Goal: Contribute content

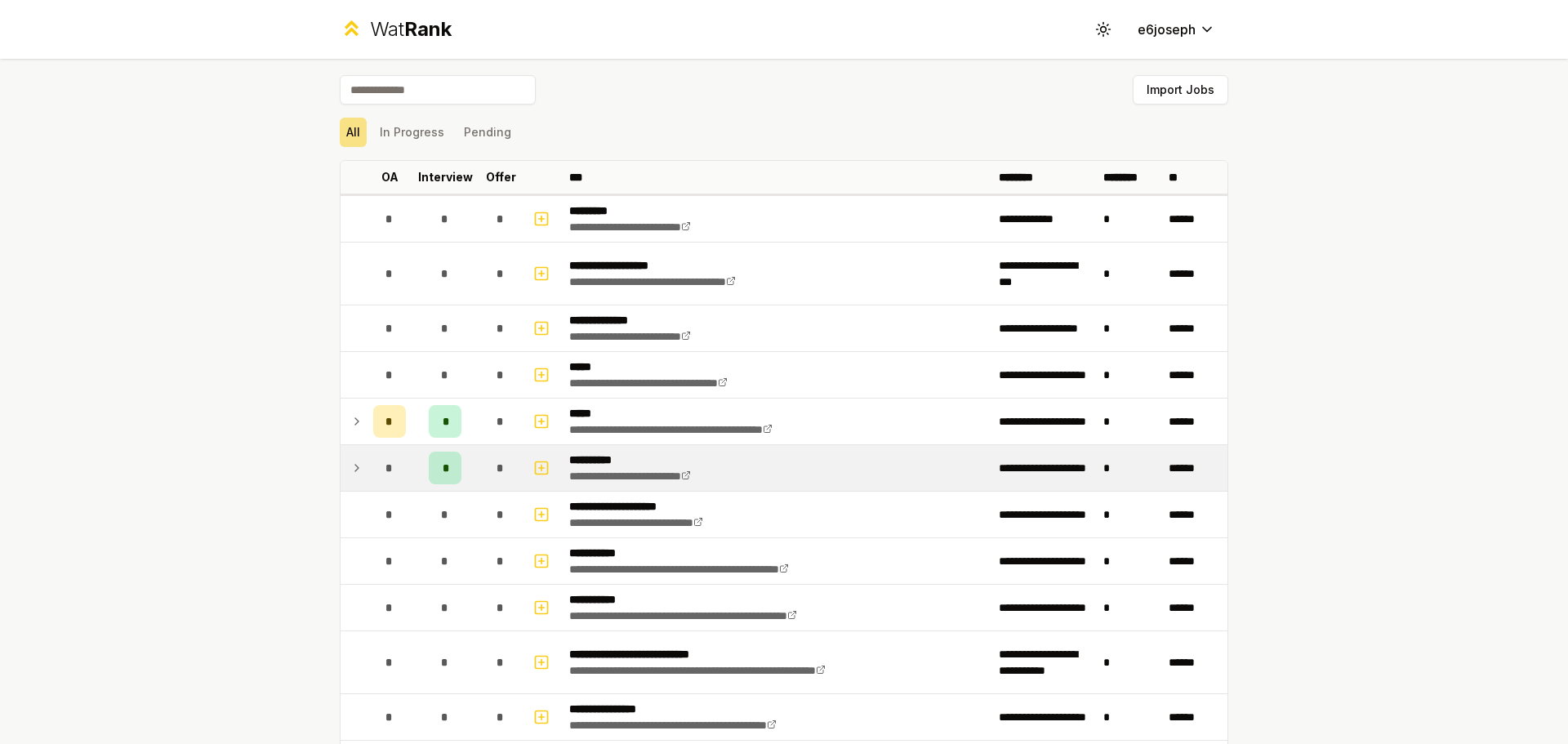
click at [437, 478] on div "*" at bounding box center [445, 468] width 33 height 33
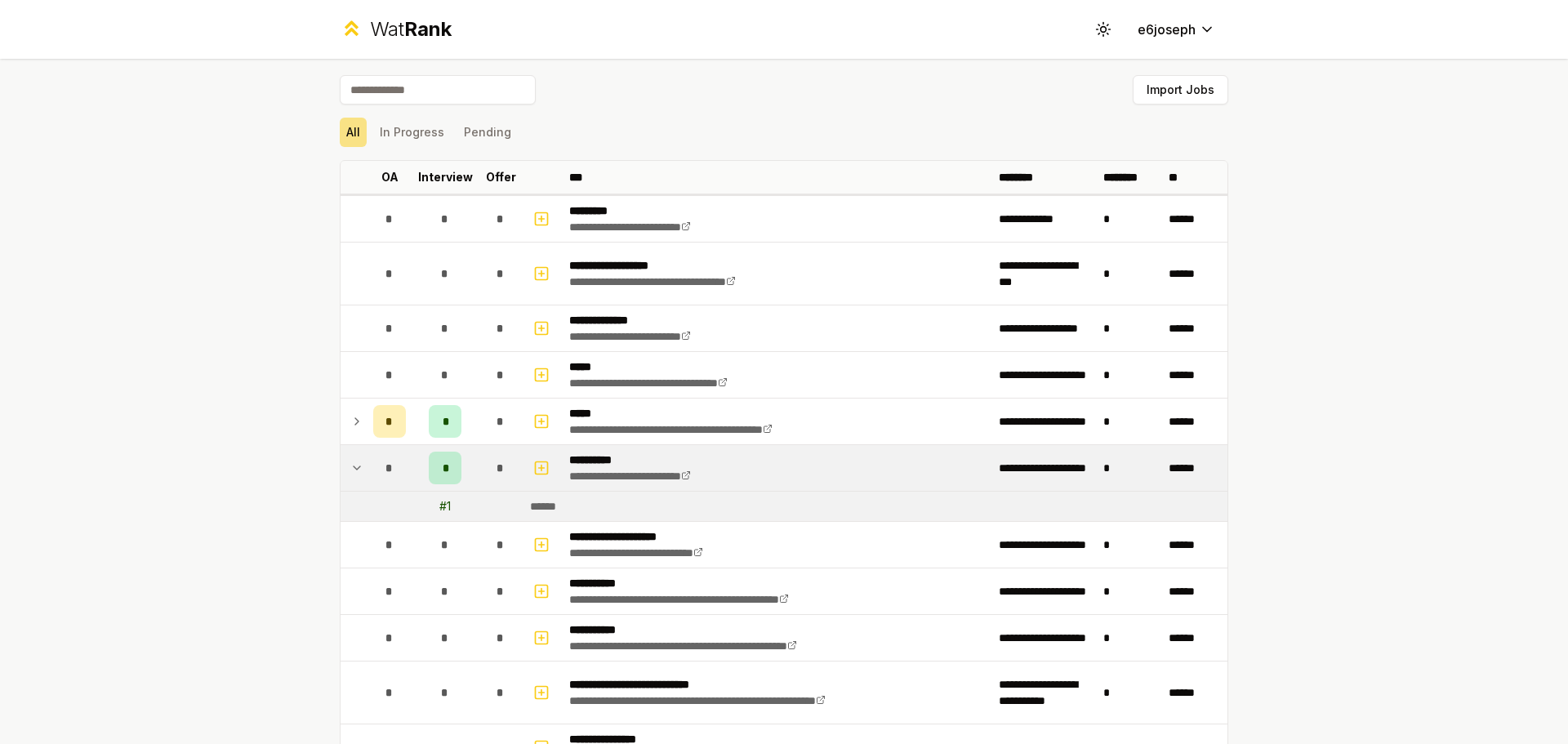
click at [437, 478] on div "*" at bounding box center [445, 468] width 33 height 33
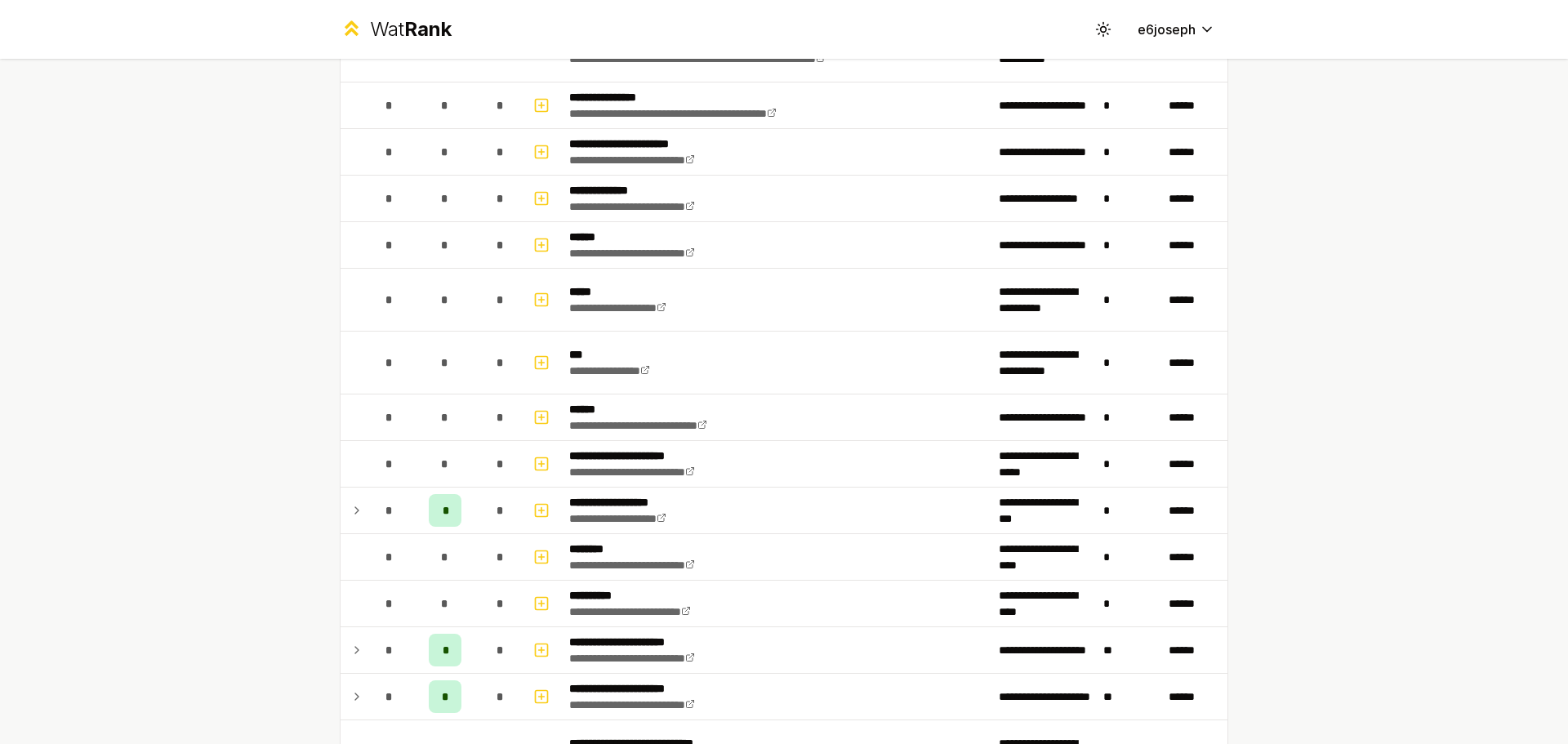
scroll to position [530, 0]
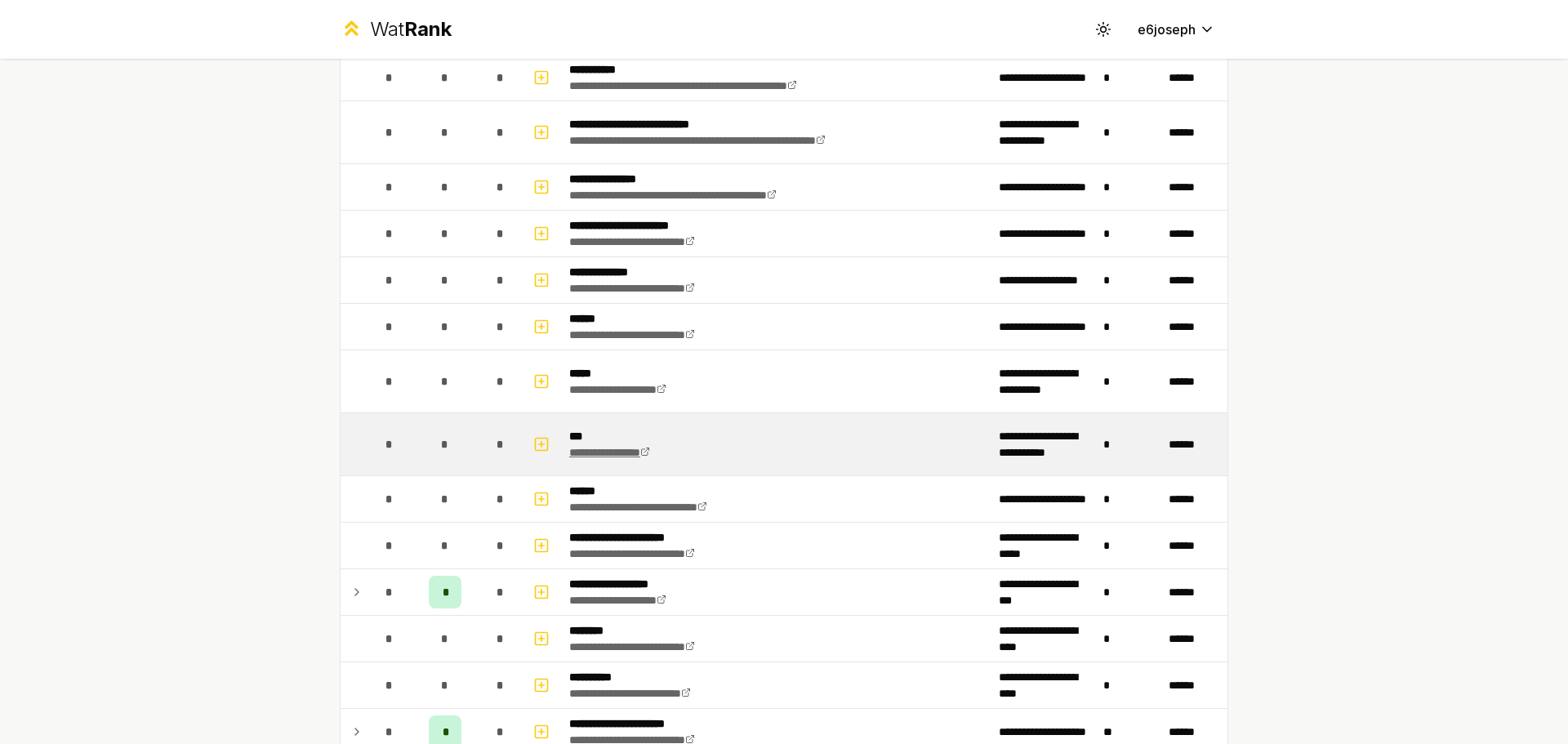
click at [569, 457] on link "**********" at bounding box center [609, 452] width 80 height 12
click at [533, 438] on icon "button" at bounding box center [541, 443] width 16 height 19
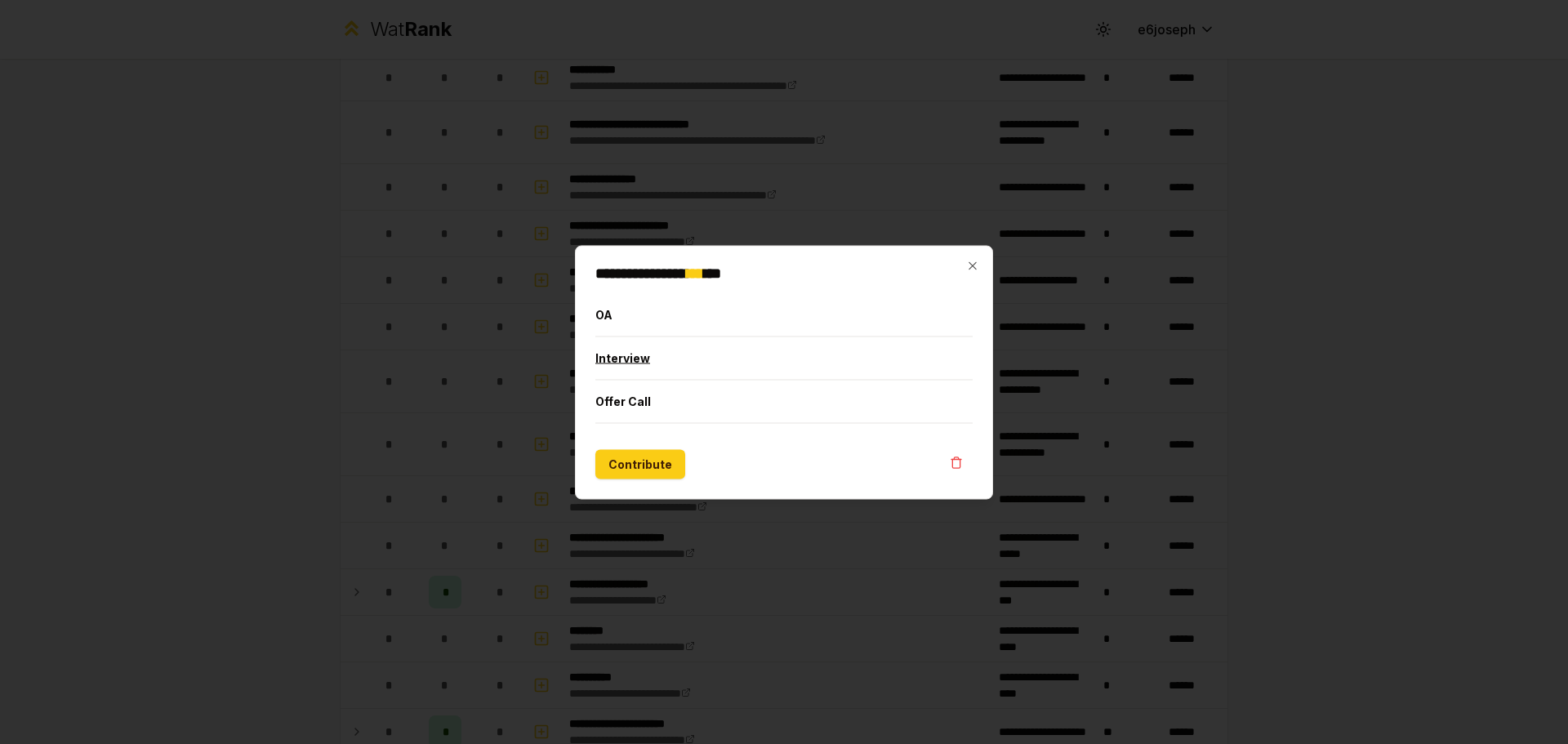
click at [620, 365] on button "Interview" at bounding box center [784, 357] width 377 height 43
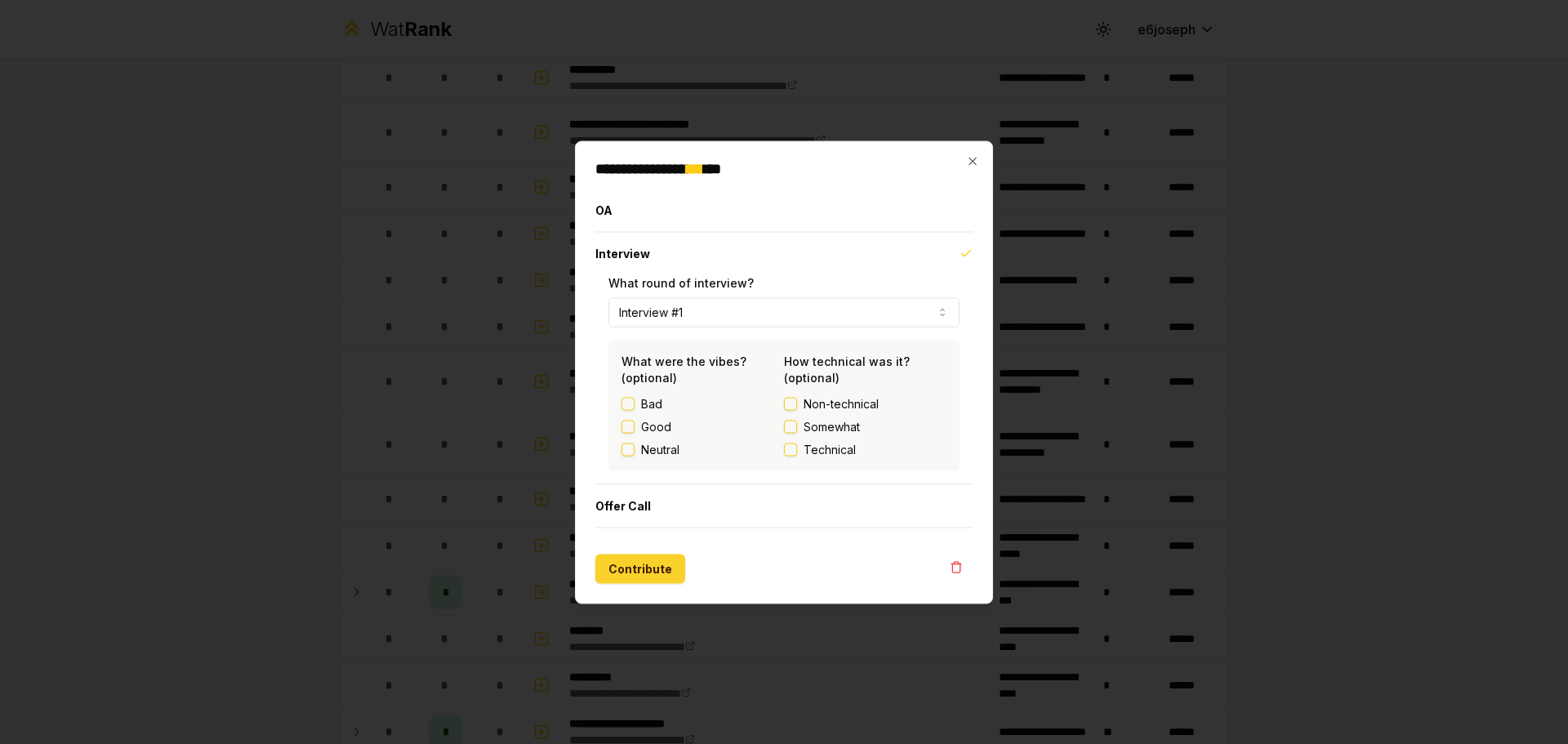
click at [624, 573] on button "Contribute" at bounding box center [639, 568] width 90 height 29
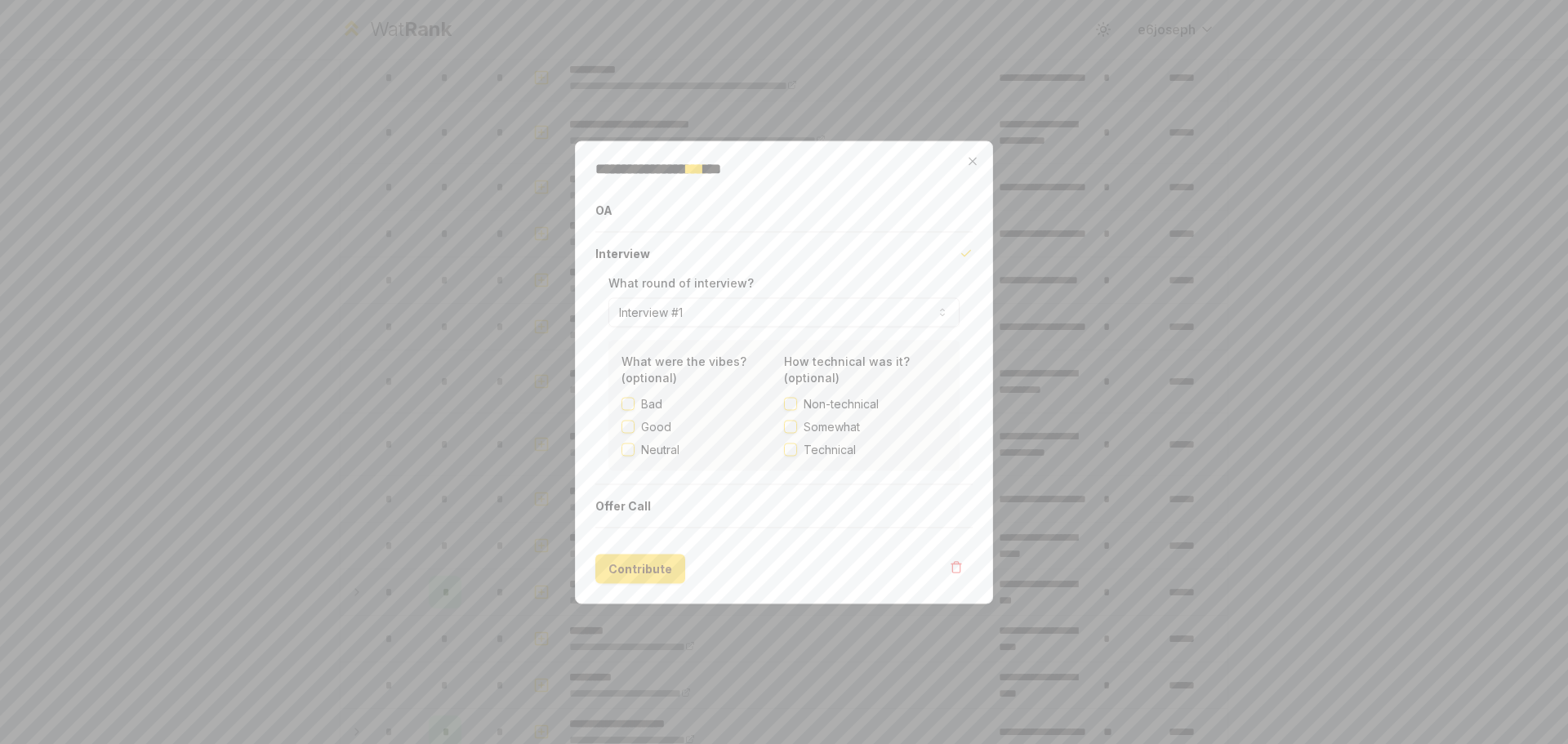
scroll to position [0, 0]
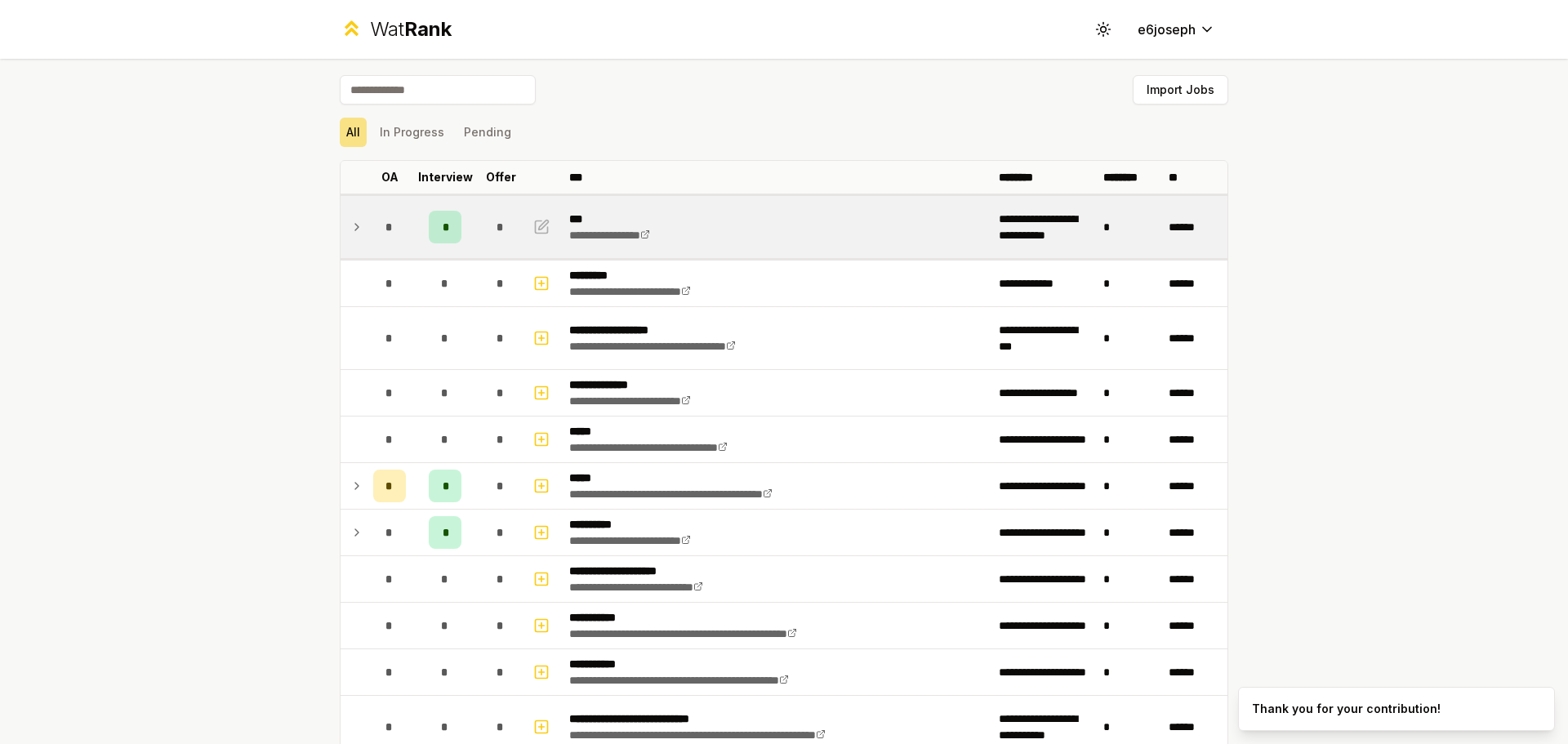
click at [352, 239] on td at bounding box center [353, 227] width 26 height 62
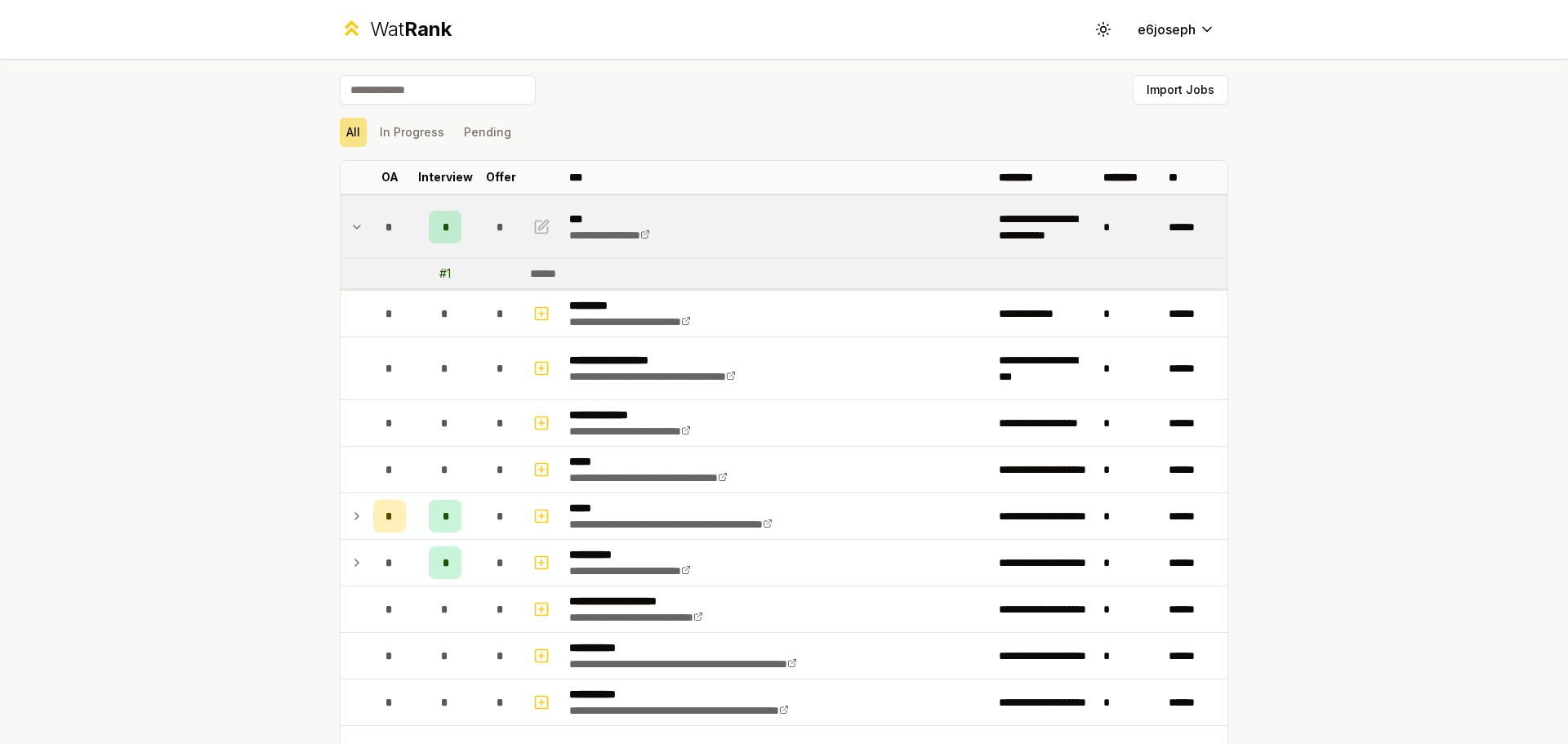
click at [352, 239] on td at bounding box center [353, 227] width 26 height 62
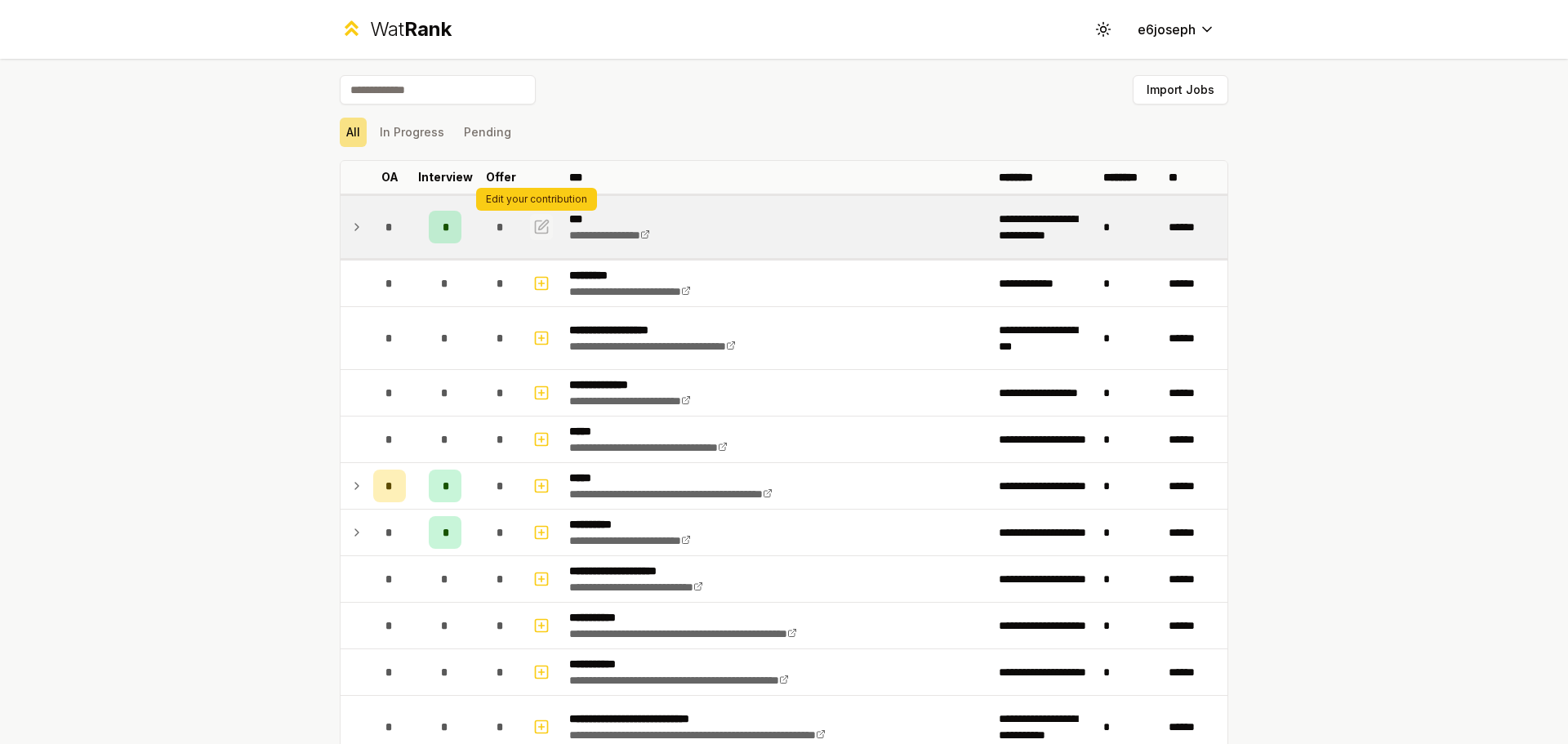
click at [539, 226] on icon "button" at bounding box center [541, 226] width 16 height 19
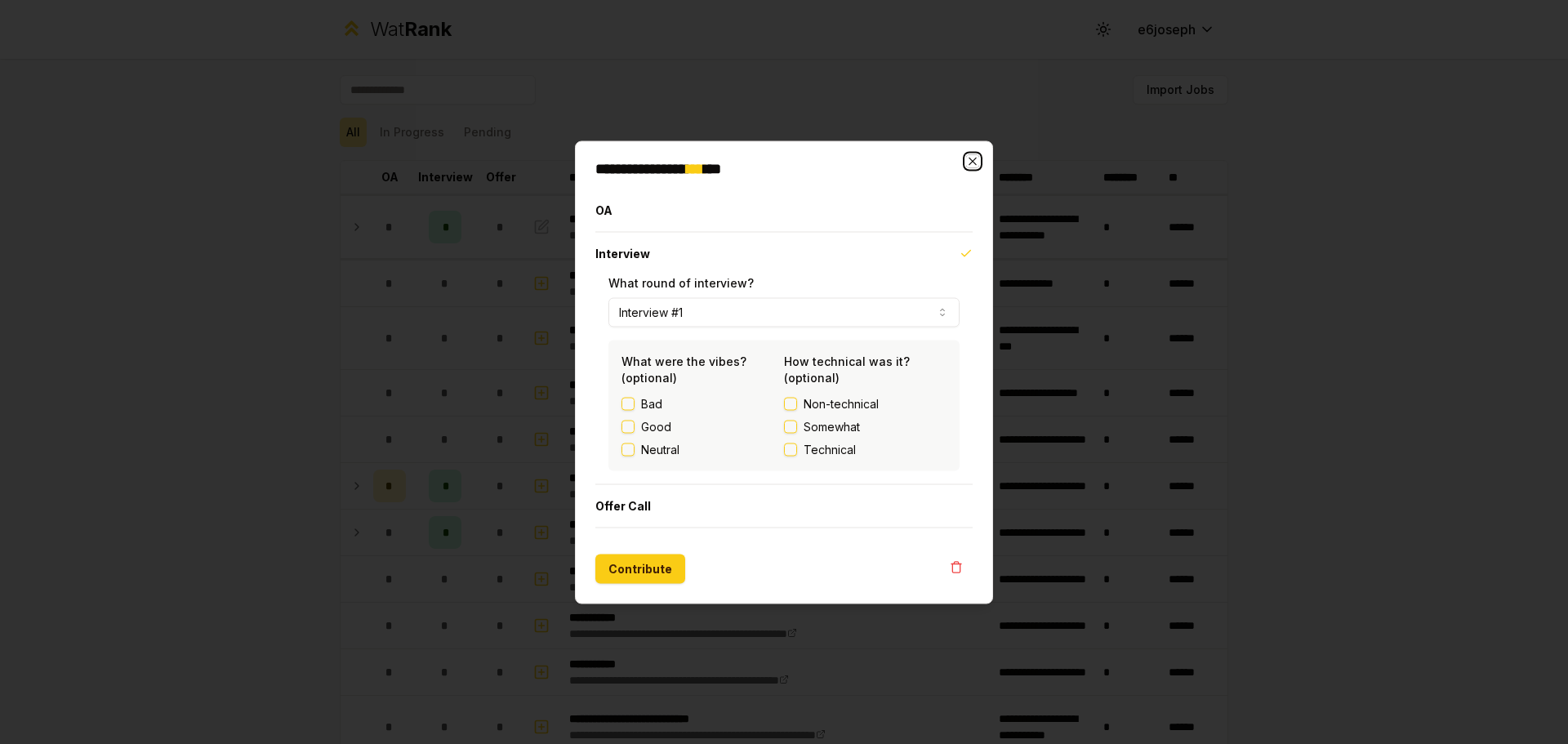
click at [978, 156] on icon "button" at bounding box center [973, 161] width 13 height 13
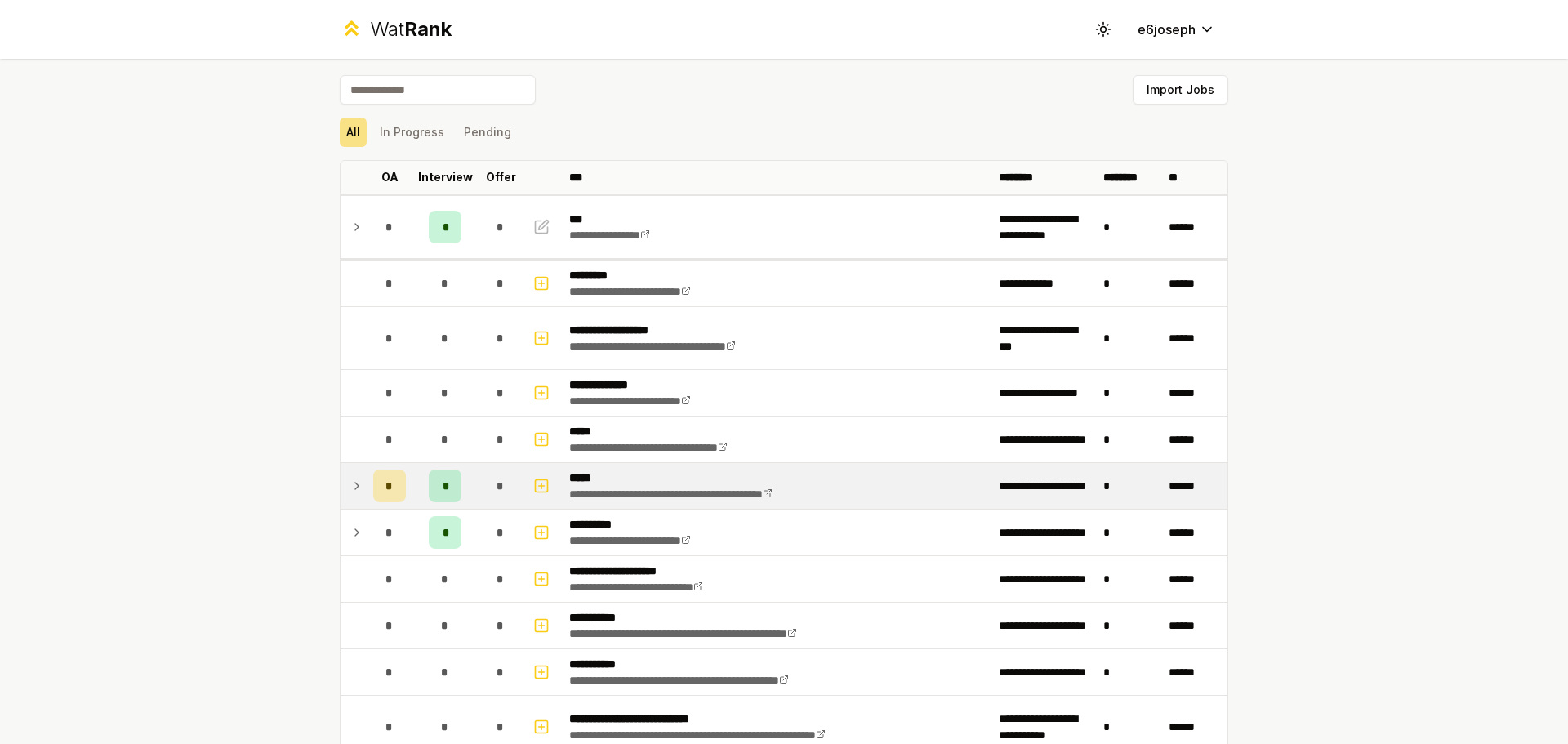
click at [358, 491] on td at bounding box center [353, 486] width 26 height 46
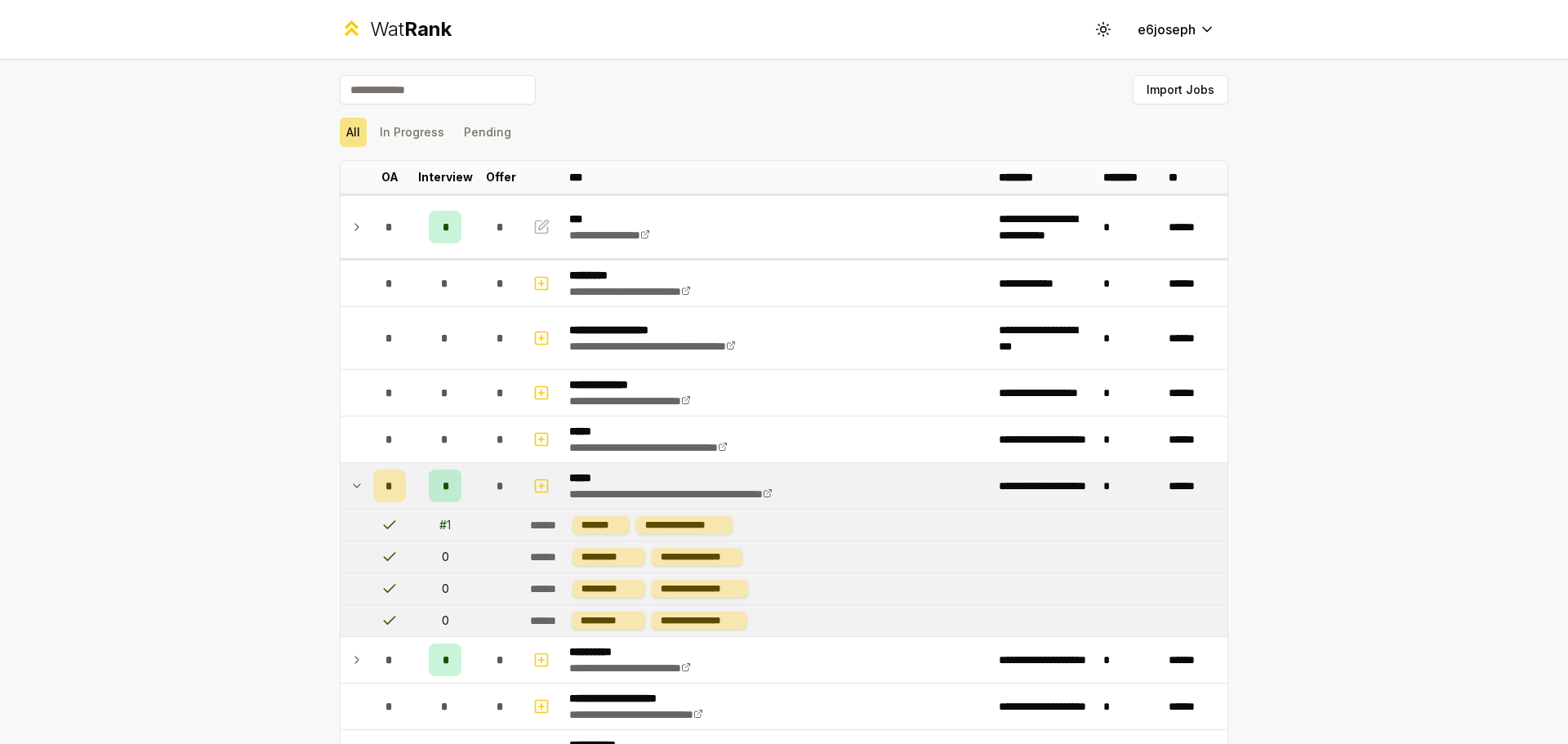
click at [358, 491] on td at bounding box center [353, 486] width 26 height 46
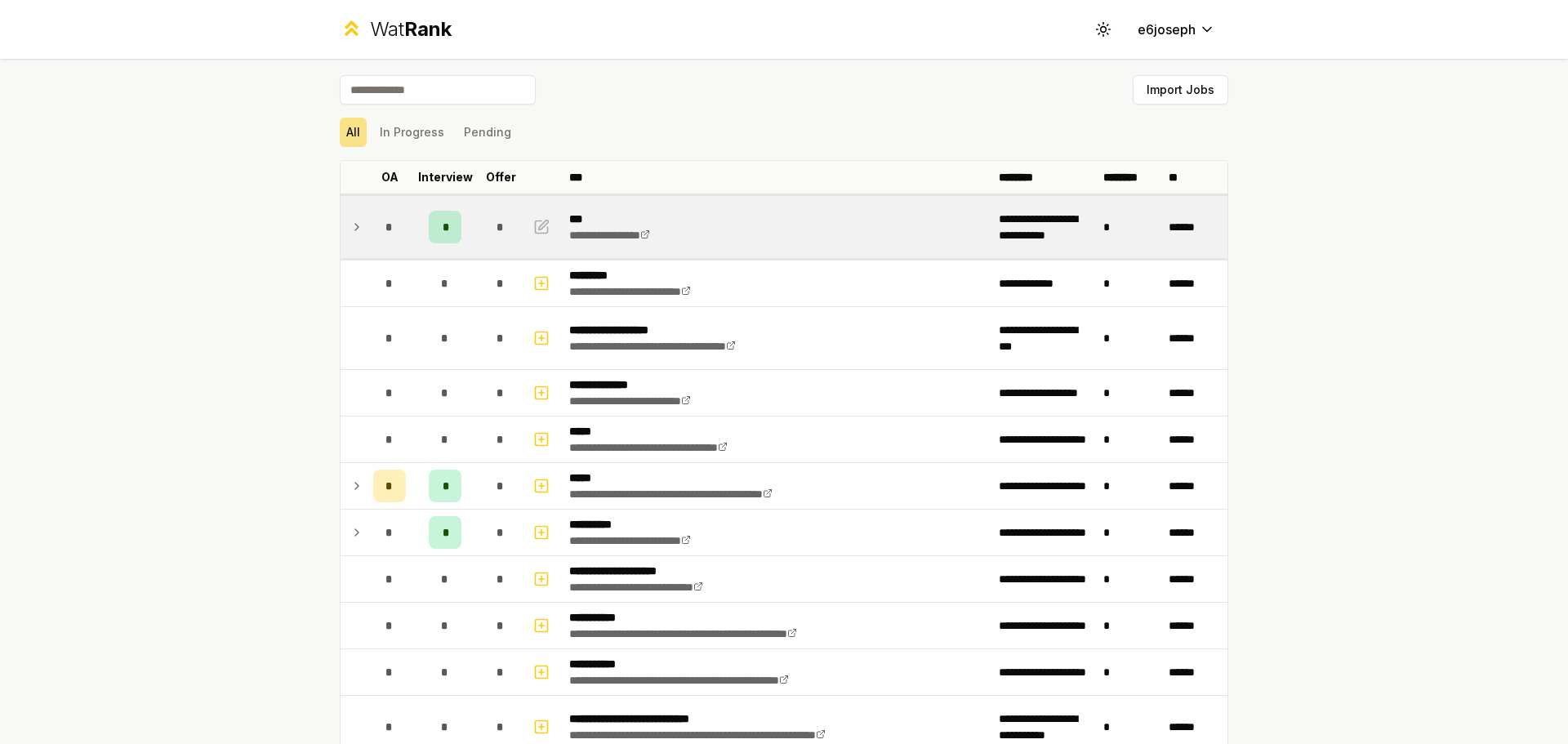
click at [354, 231] on icon at bounding box center [357, 226] width 13 height 19
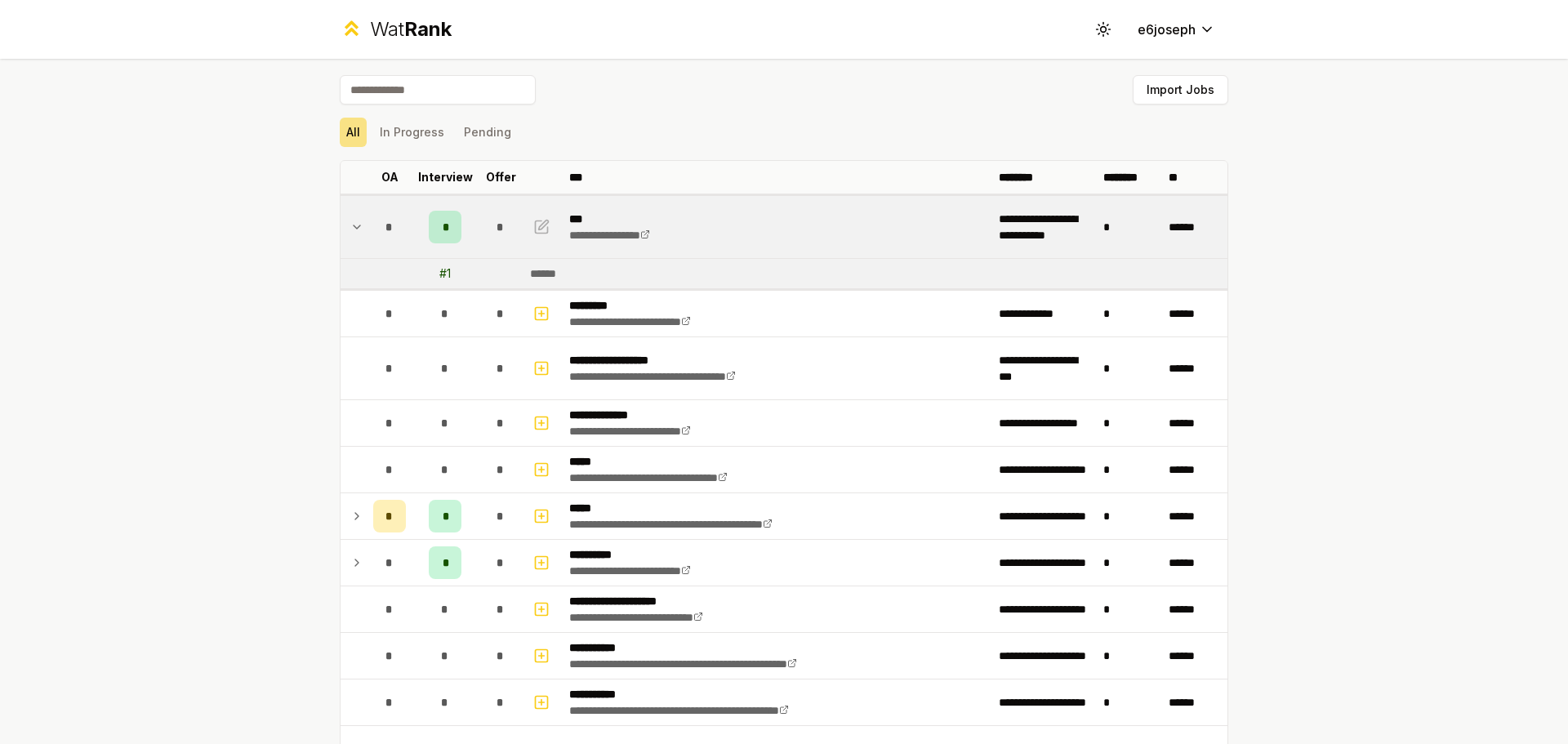
click at [354, 231] on icon at bounding box center [357, 226] width 13 height 19
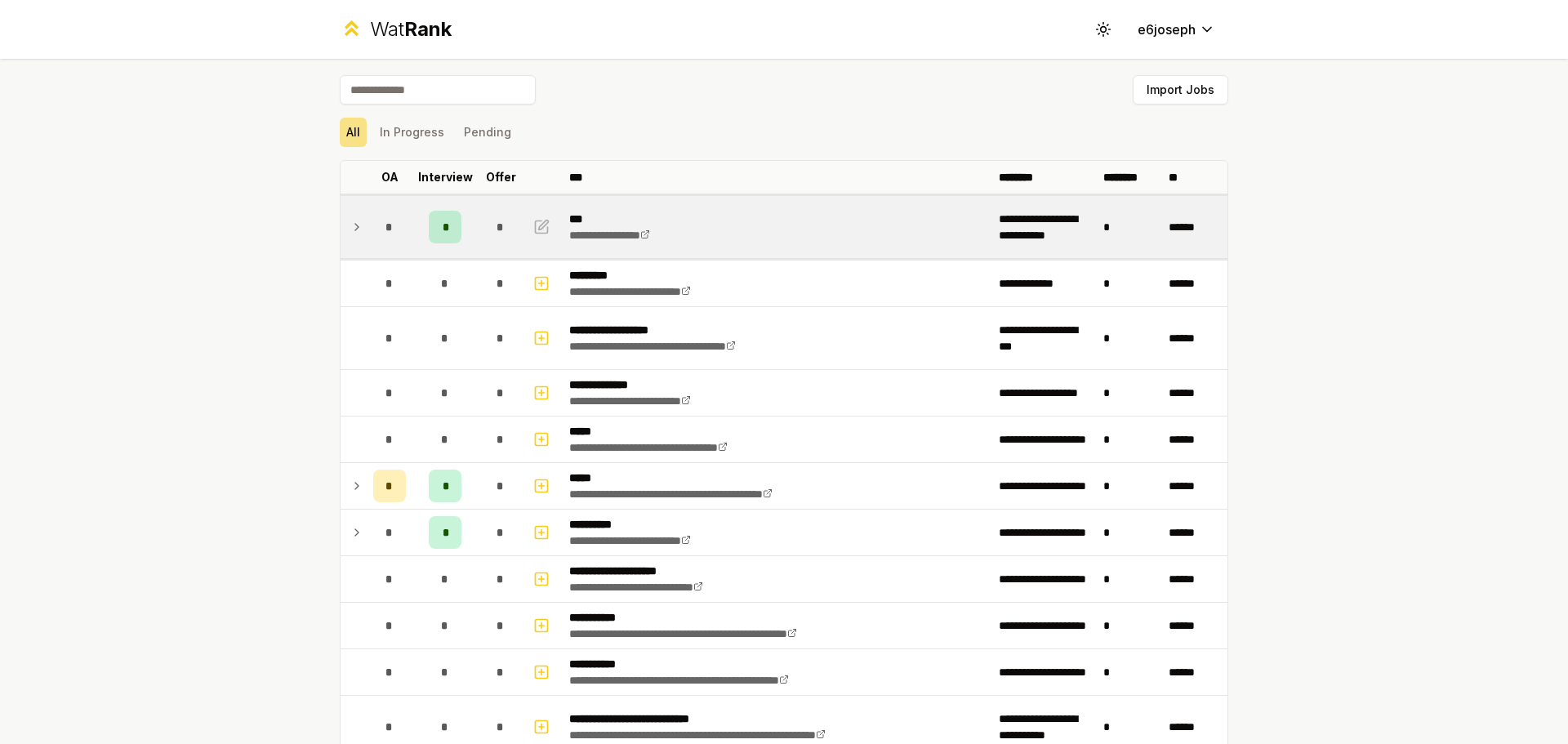
click at [372, 26] on div "Wat Rank" at bounding box center [410, 28] width 81 height 26
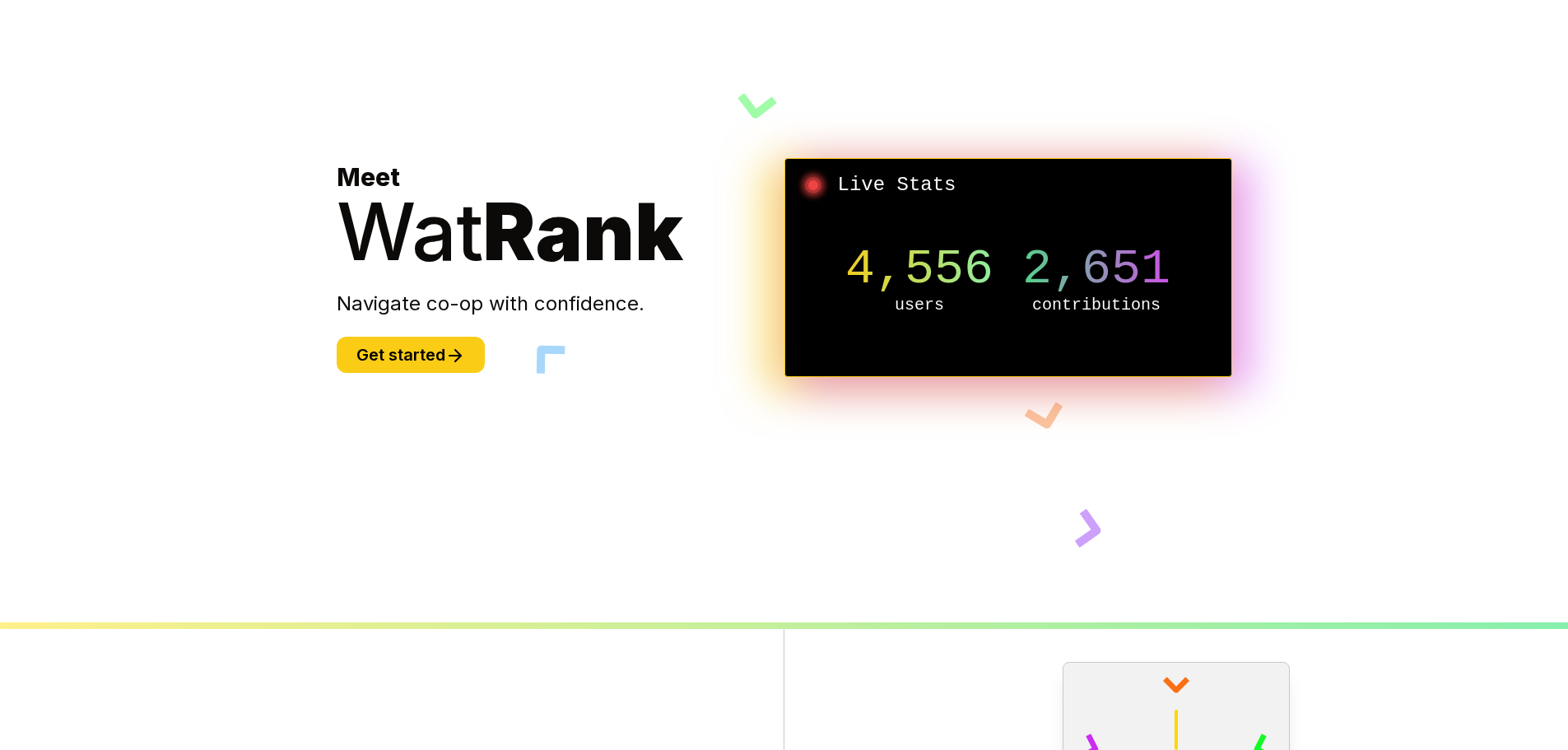
scroll to position [633, 0]
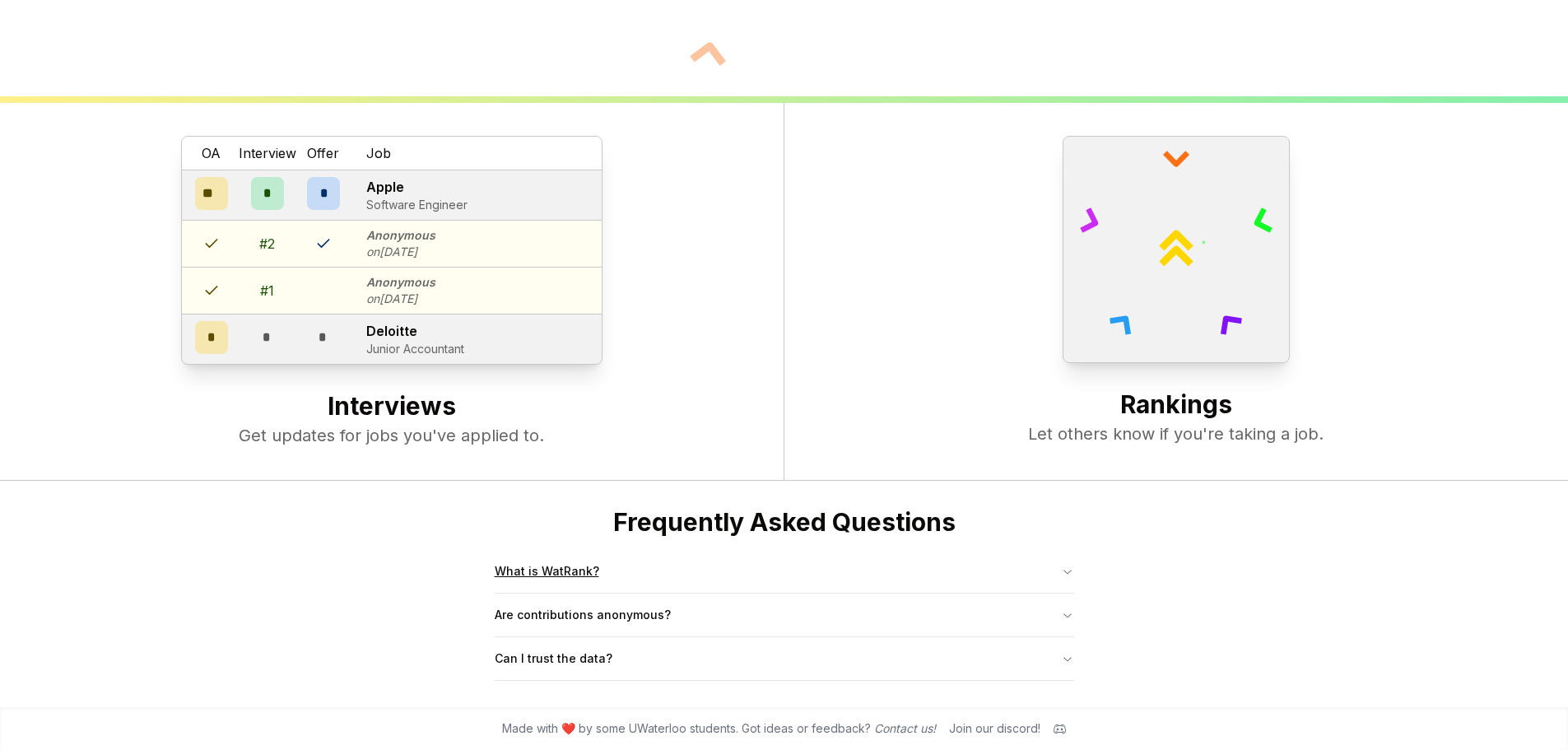
click at [589, 566] on button "What is WatRank?" at bounding box center [785, 571] width 580 height 43
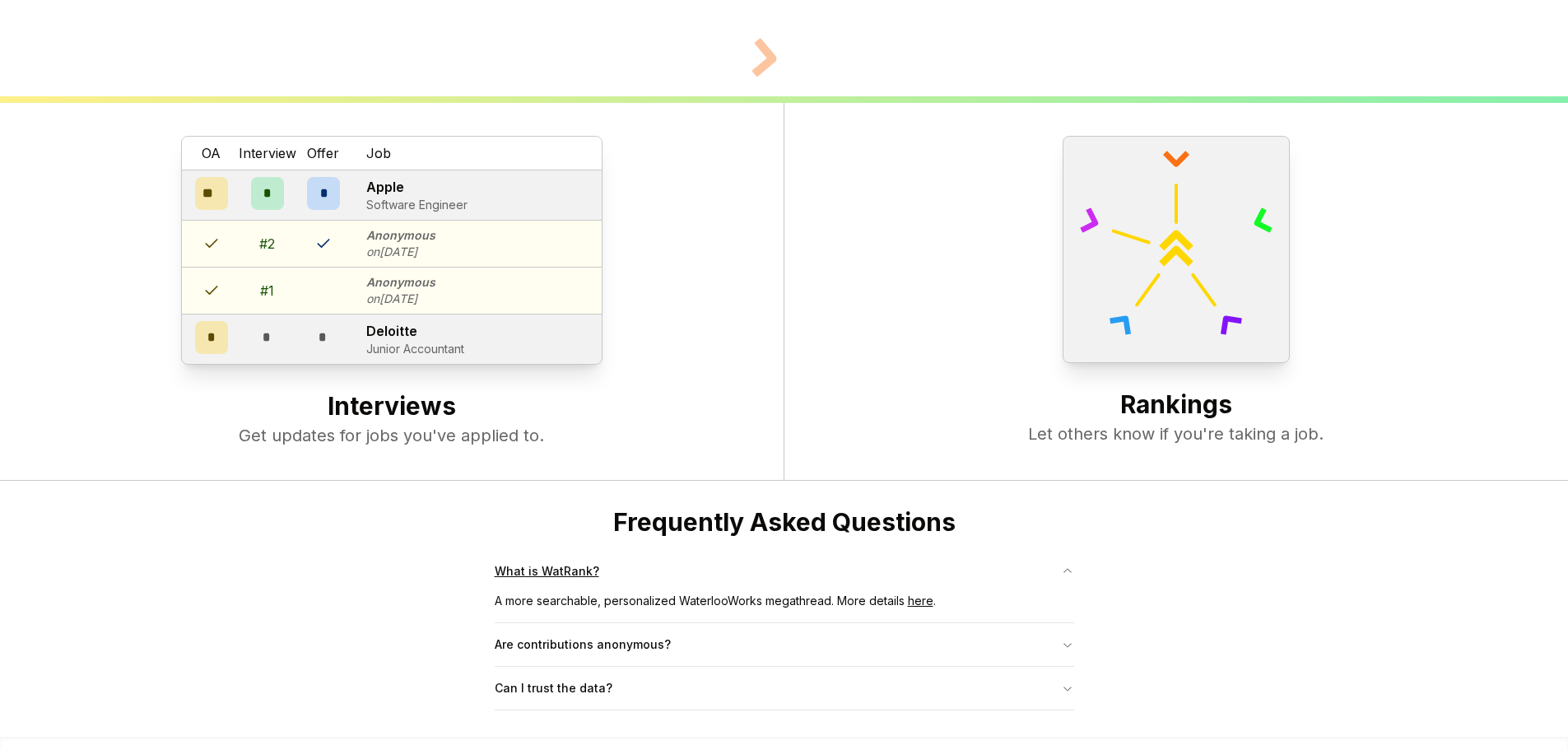
click at [589, 564] on button "What is WatRank?" at bounding box center [785, 571] width 580 height 43
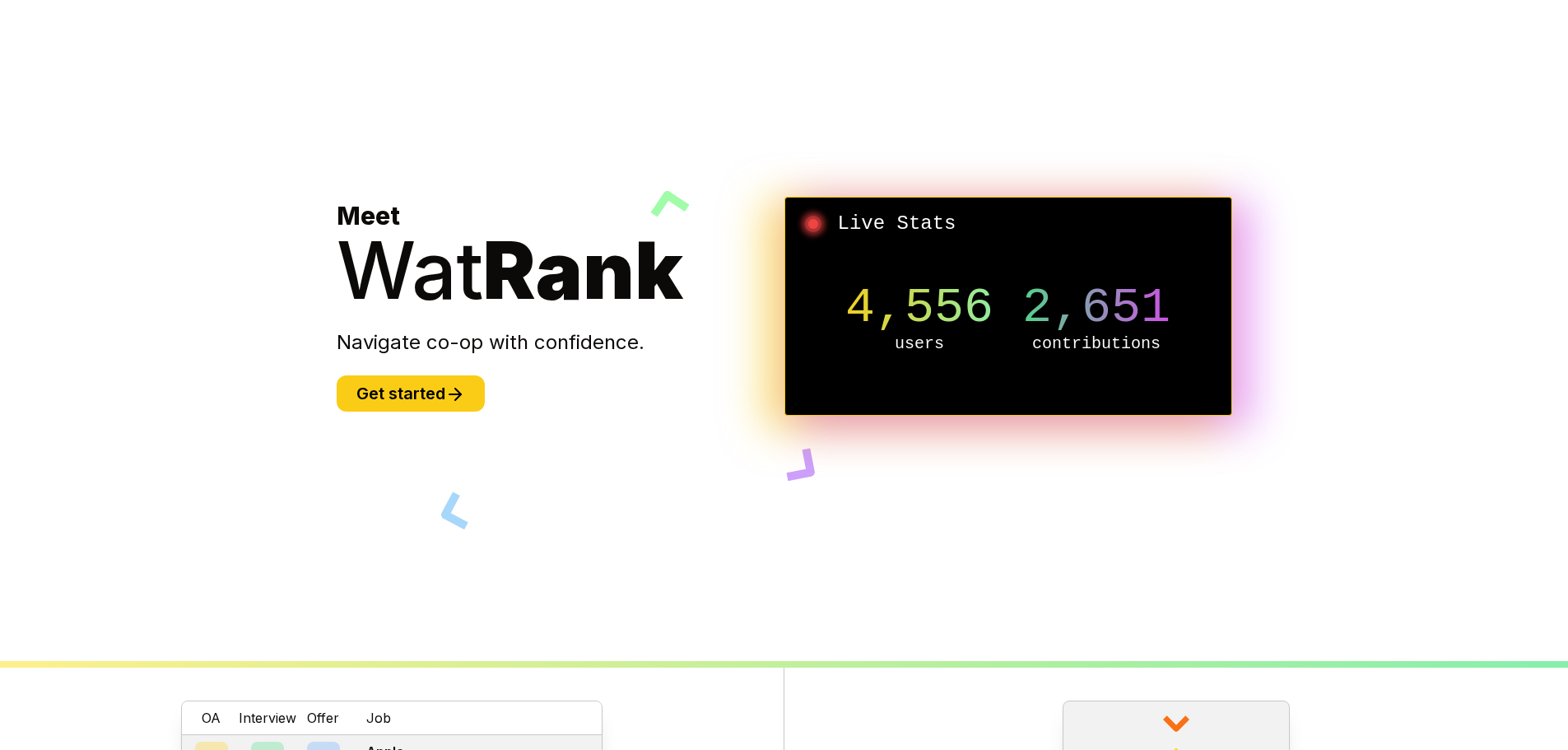
scroll to position [57, 0]
